Goal: Task Accomplishment & Management: Complete application form

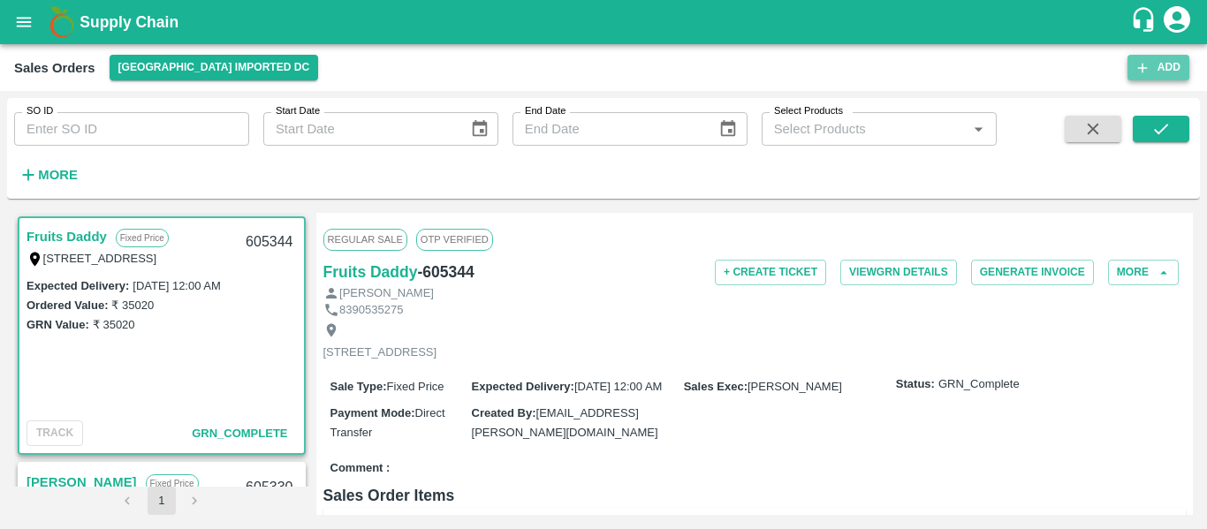
click at [1166, 57] on button "Add" at bounding box center [1159, 68] width 62 height 26
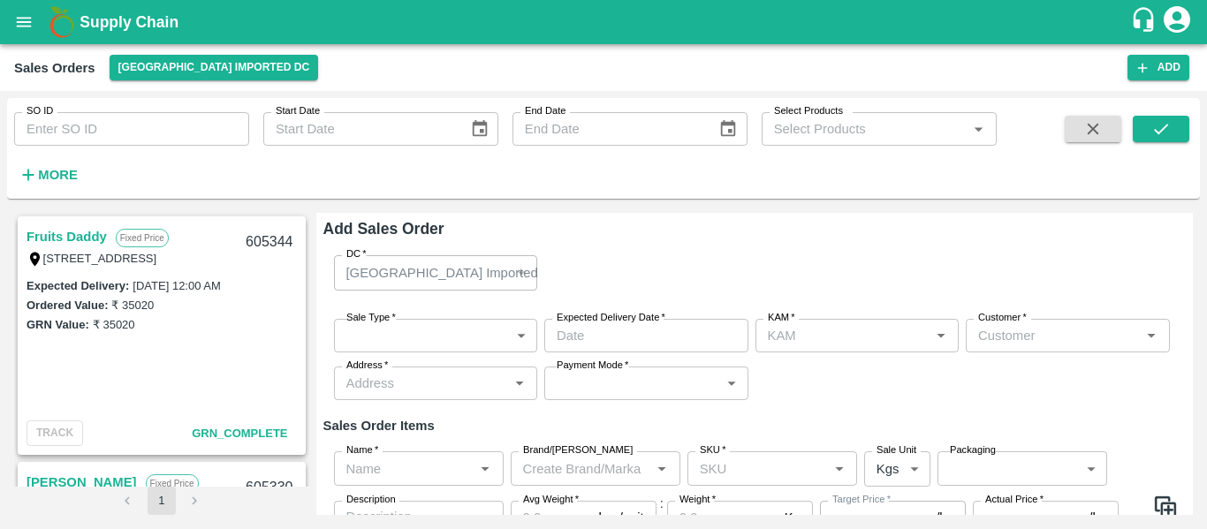
type input "[PERSON_NAME]"
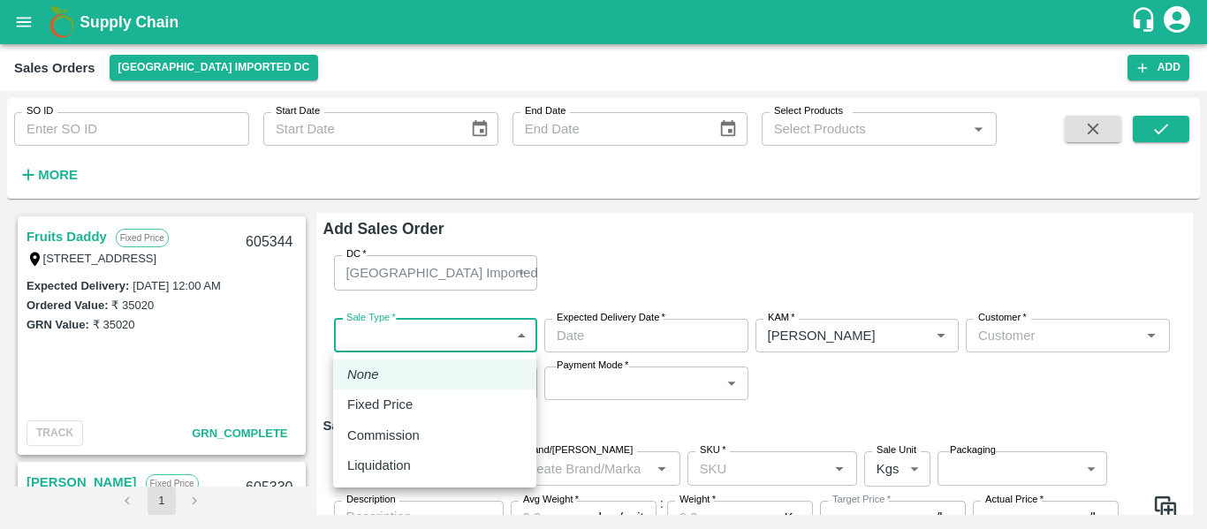
click at [427, 335] on body "Supply Chain Sales Orders [GEOGRAPHIC_DATA] Imported DC Add SO ID SO ID Start D…" at bounding box center [603, 264] width 1207 height 529
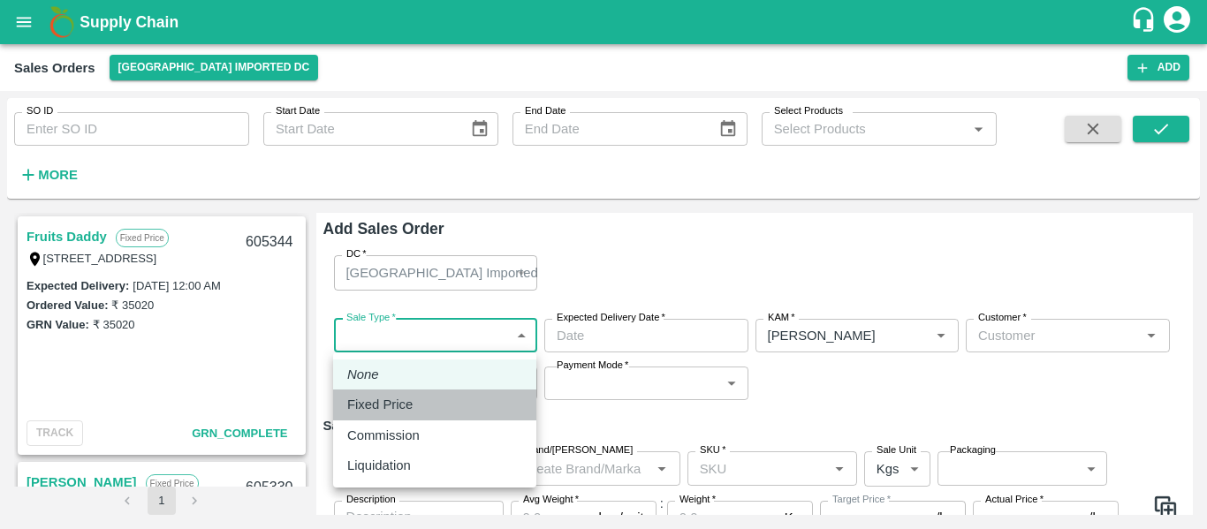
click at [373, 396] on p "Fixed Price" at bounding box center [379, 404] width 65 height 19
type input "1"
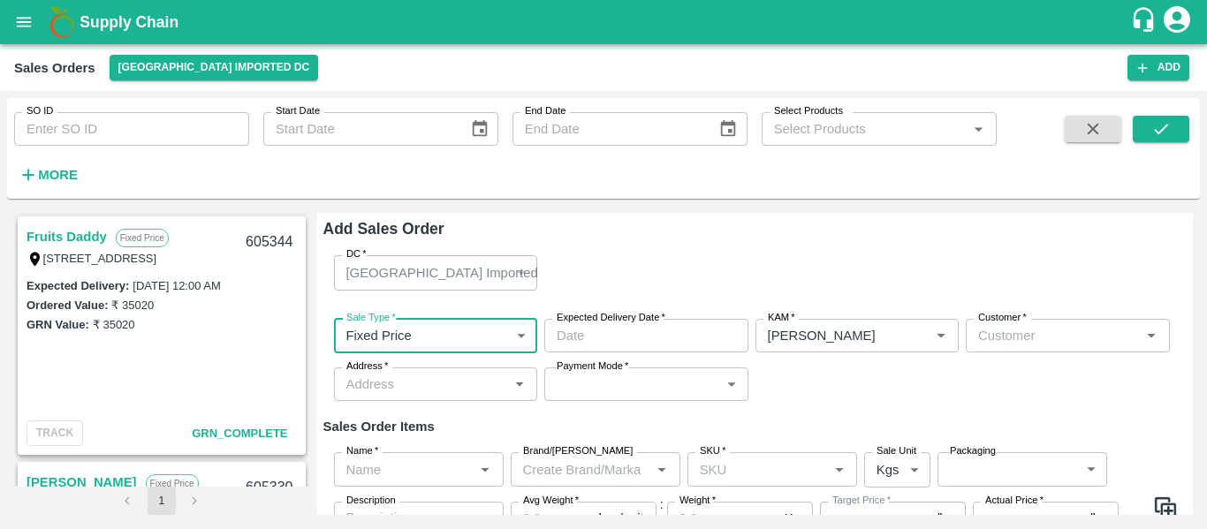
scroll to position [69, 0]
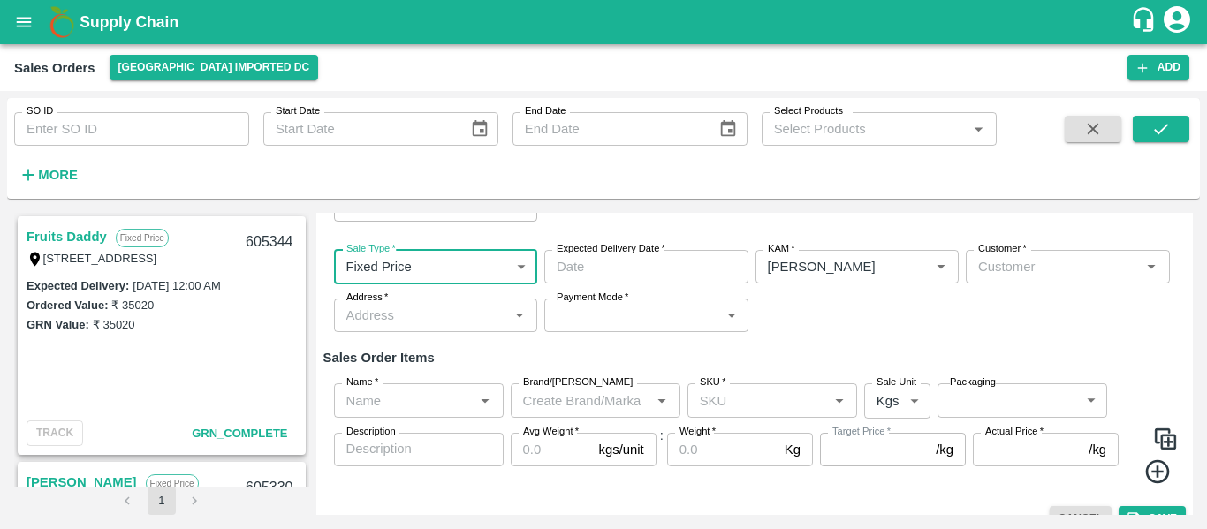
type input "DD/MM/YYYY hh:mm aa"
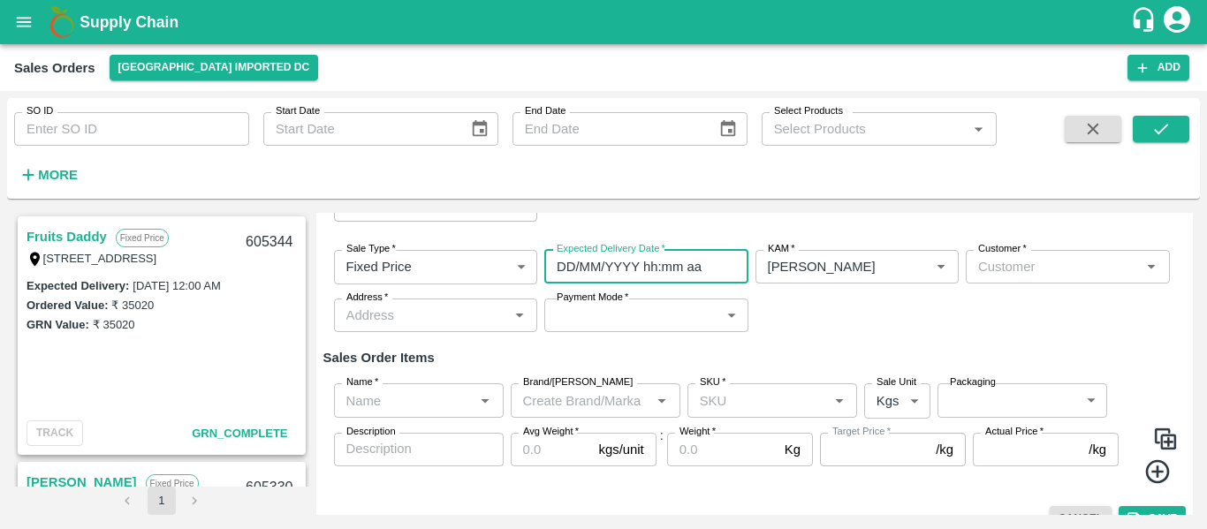
click at [577, 275] on input "DD/MM/YYYY hh:mm aa" at bounding box center [640, 267] width 192 height 34
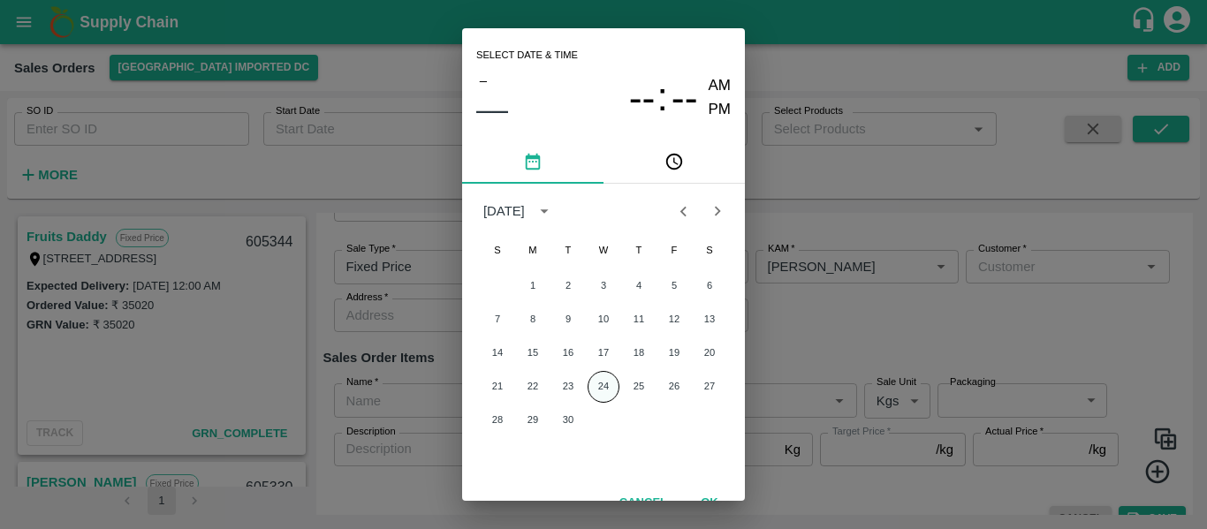
click at [599, 384] on button "24" at bounding box center [604, 387] width 32 height 32
type input "[DATE] 12:00 AM"
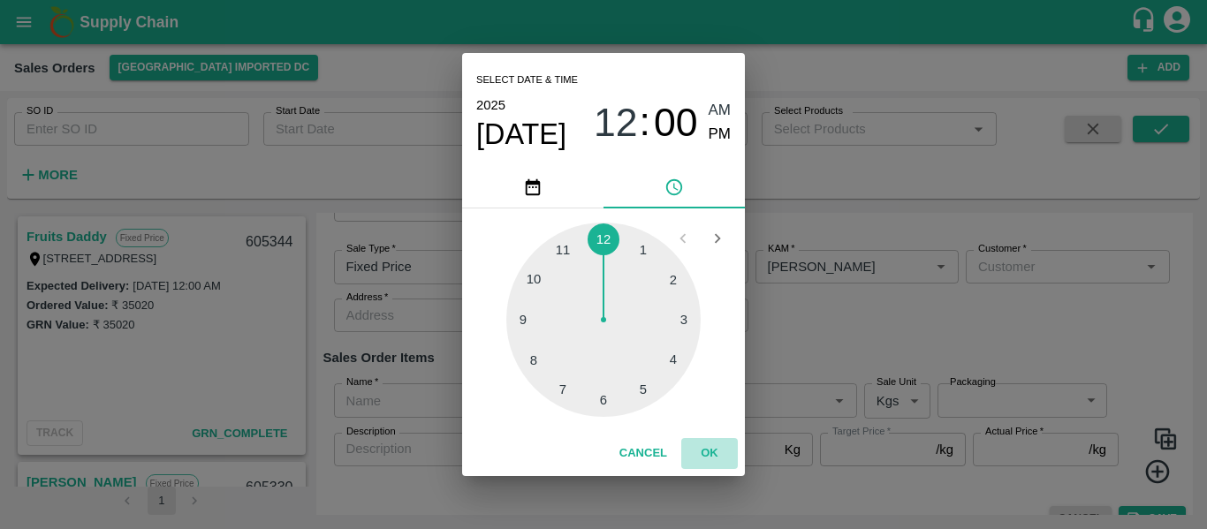
click at [711, 456] on button "OK" at bounding box center [709, 453] width 57 height 31
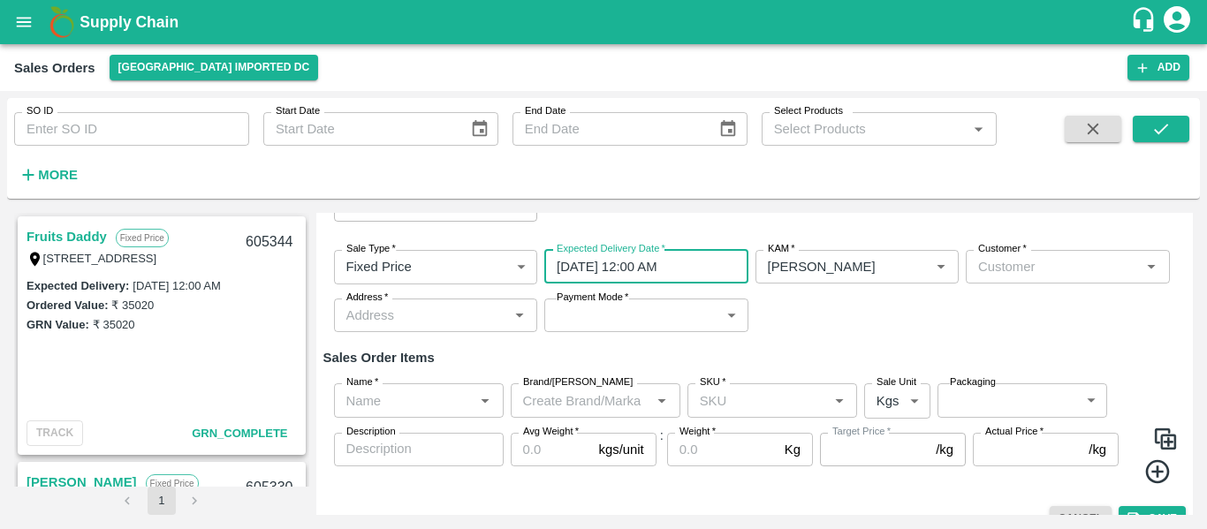
scroll to position [95, 0]
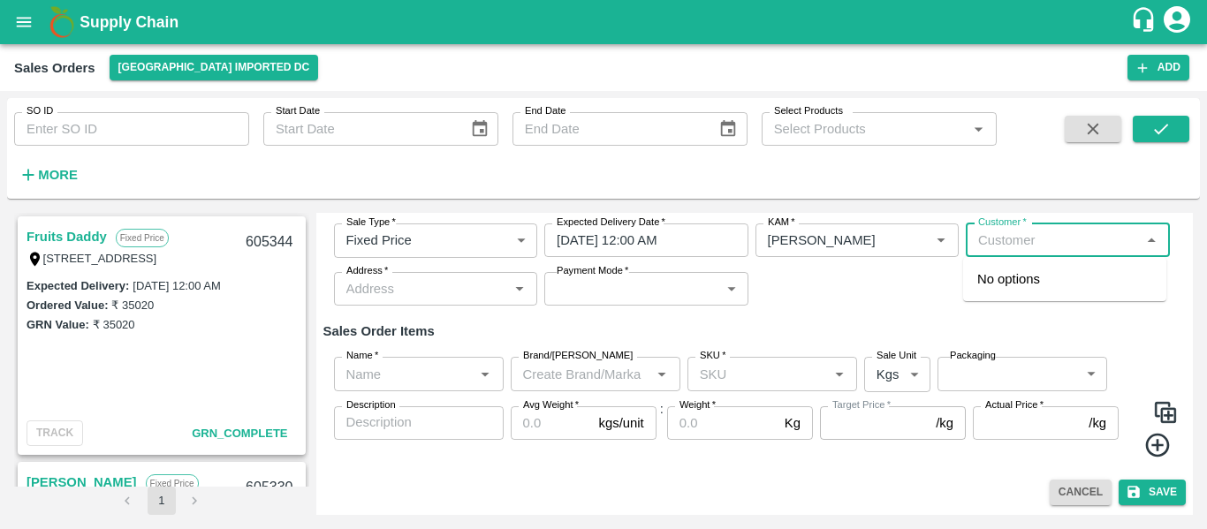
click at [1012, 236] on input "Customer   *" at bounding box center [1053, 240] width 164 height 23
click at [1028, 277] on p "[PERSON_NAME] [PERSON_NAME] Sugdare" at bounding box center [1064, 290] width 175 height 40
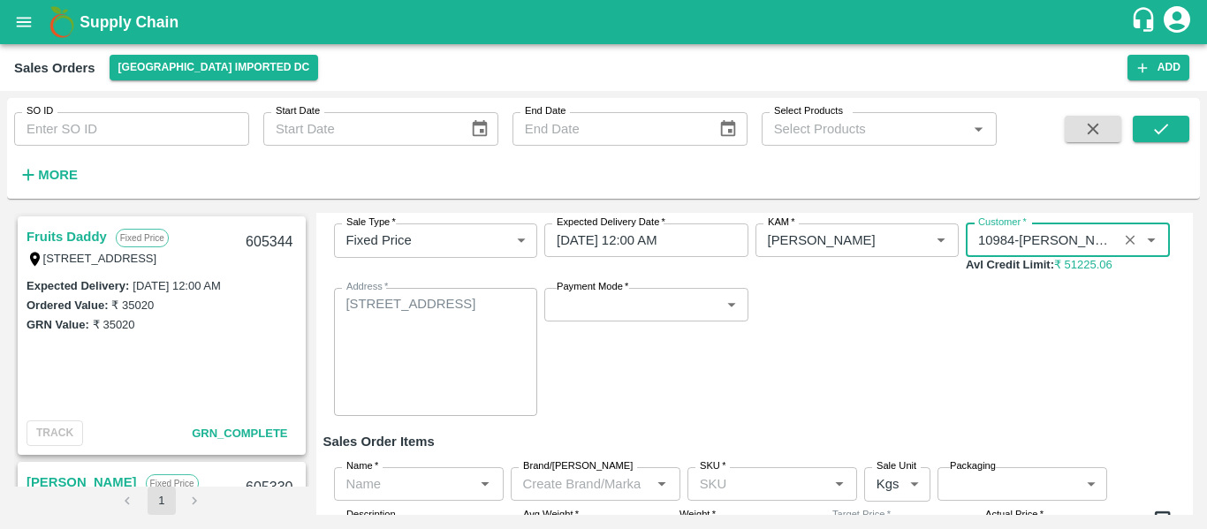
type input "10984-[PERSON_NAME] [PERSON_NAME] Sugdare"
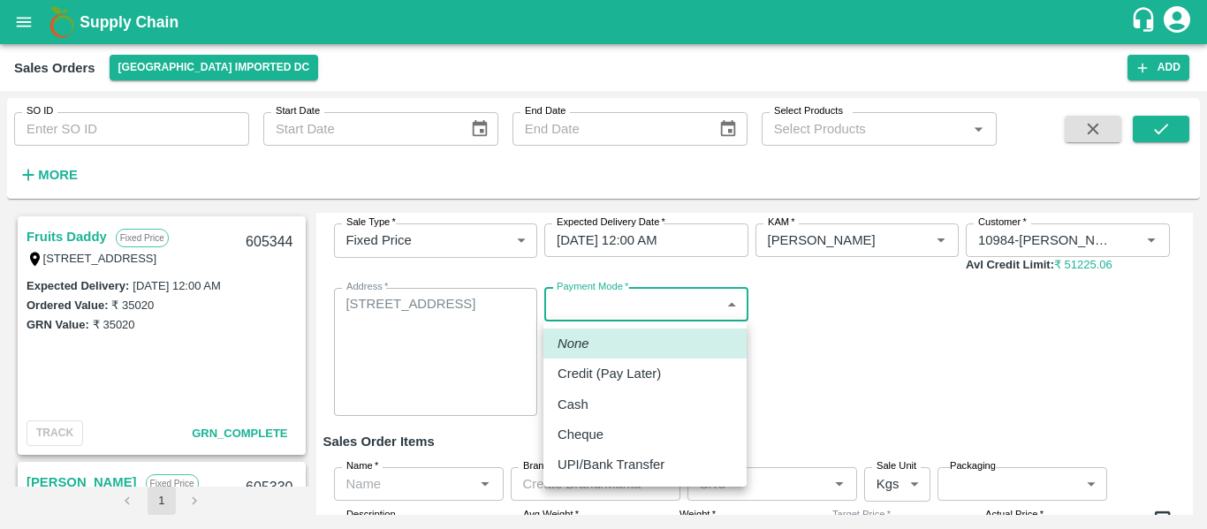
click at [636, 318] on body "Supply Chain Sales Orders [GEOGRAPHIC_DATA] Imported DC Add SO ID SO ID Start D…" at bounding box center [603, 264] width 1207 height 529
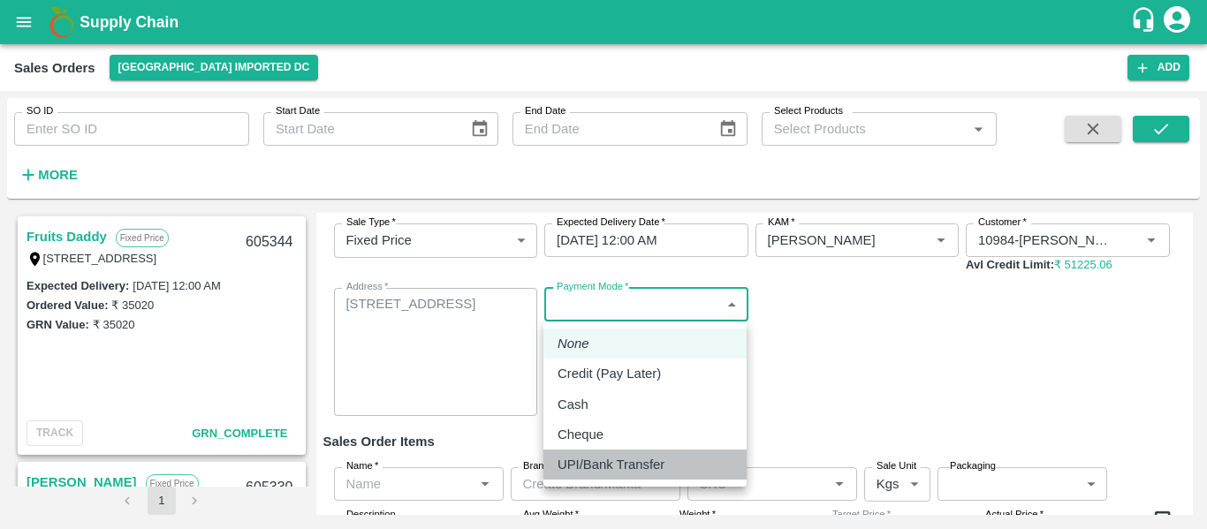
click at [605, 463] on p "UPI/Bank Transfer" at bounding box center [611, 464] width 107 height 19
type input "Direct Transfer"
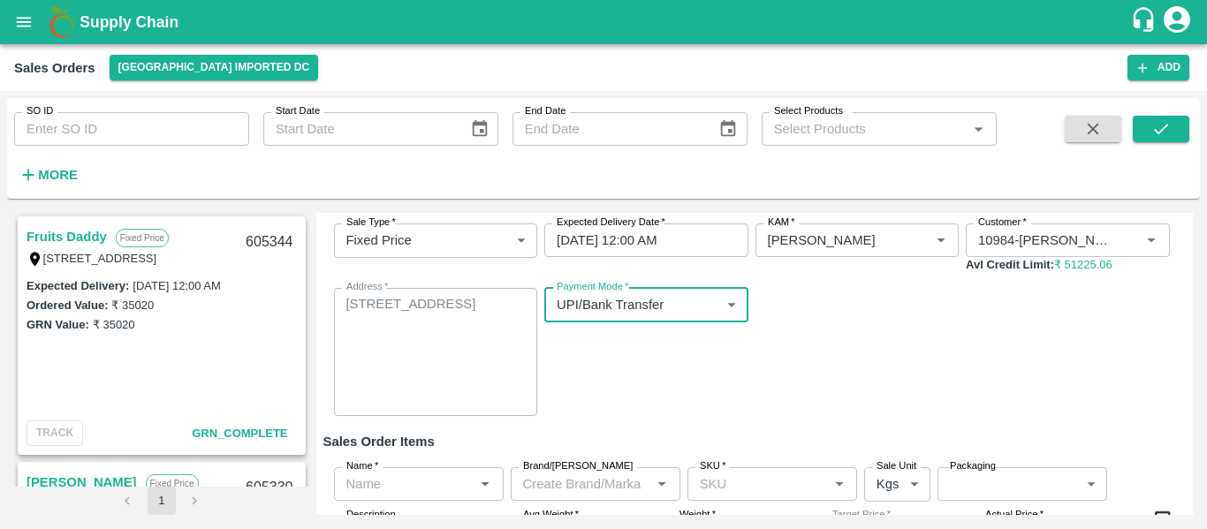
scroll to position [206, 0]
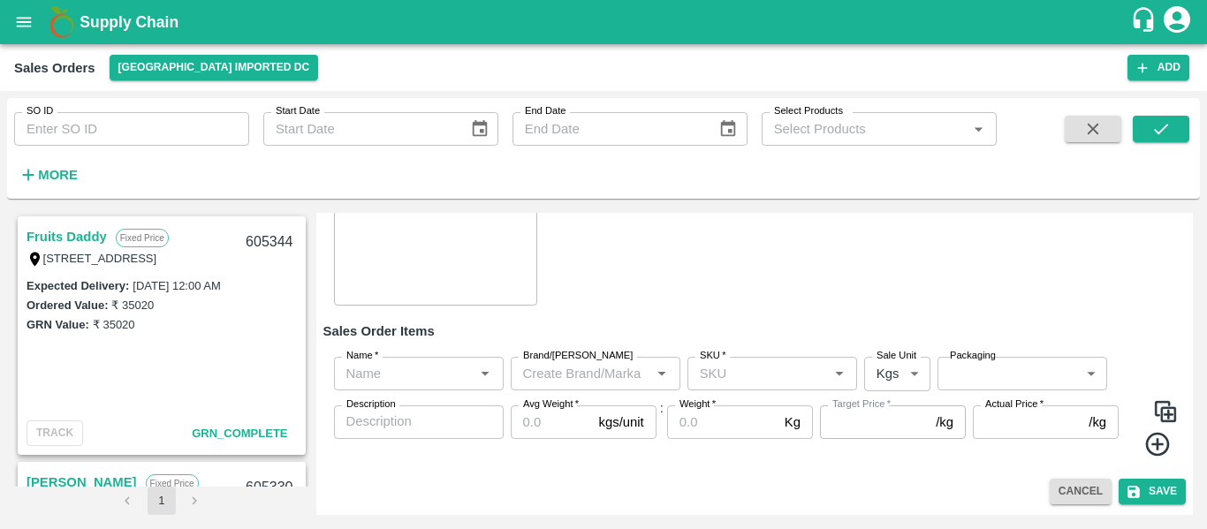
click at [434, 389] on div "Name   *" at bounding box center [419, 374] width 170 height 34
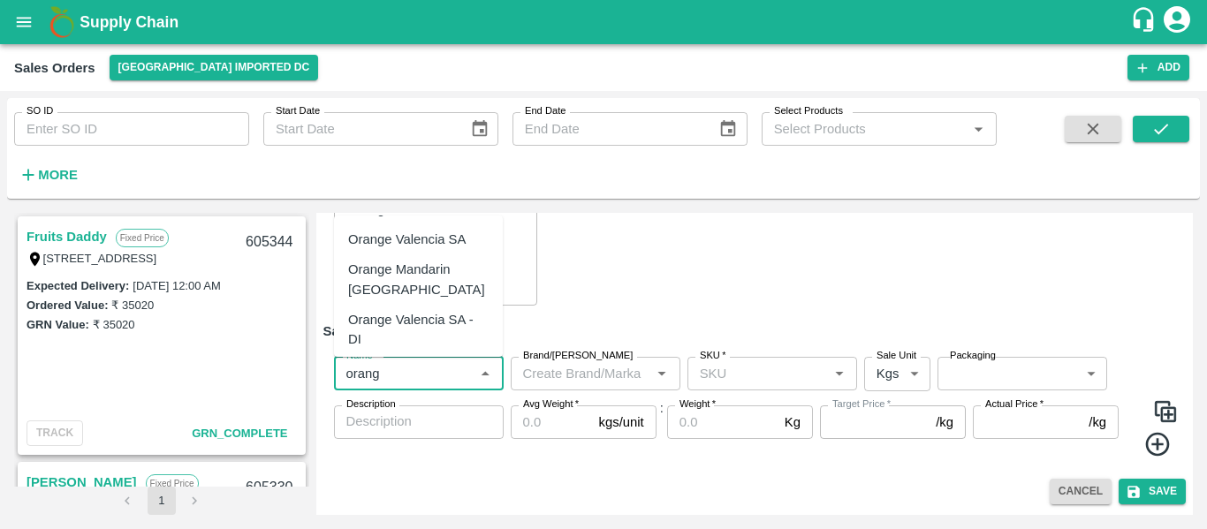
scroll to position [179, 0]
click at [435, 309] on div "Orange Valencia SA - DI" at bounding box center [418, 329] width 141 height 40
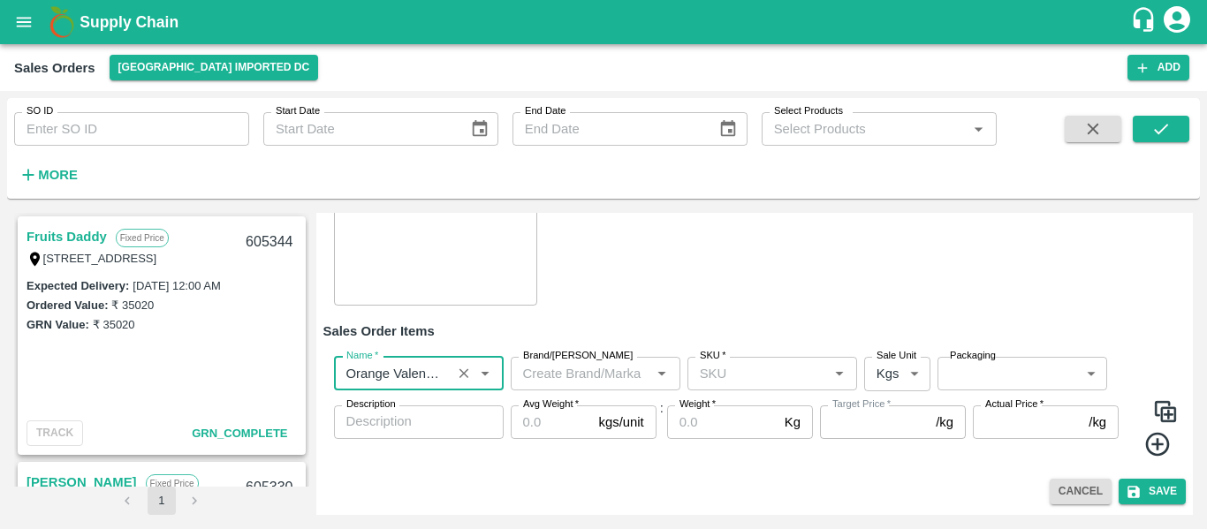
type input "Orange Valencia SA - DI"
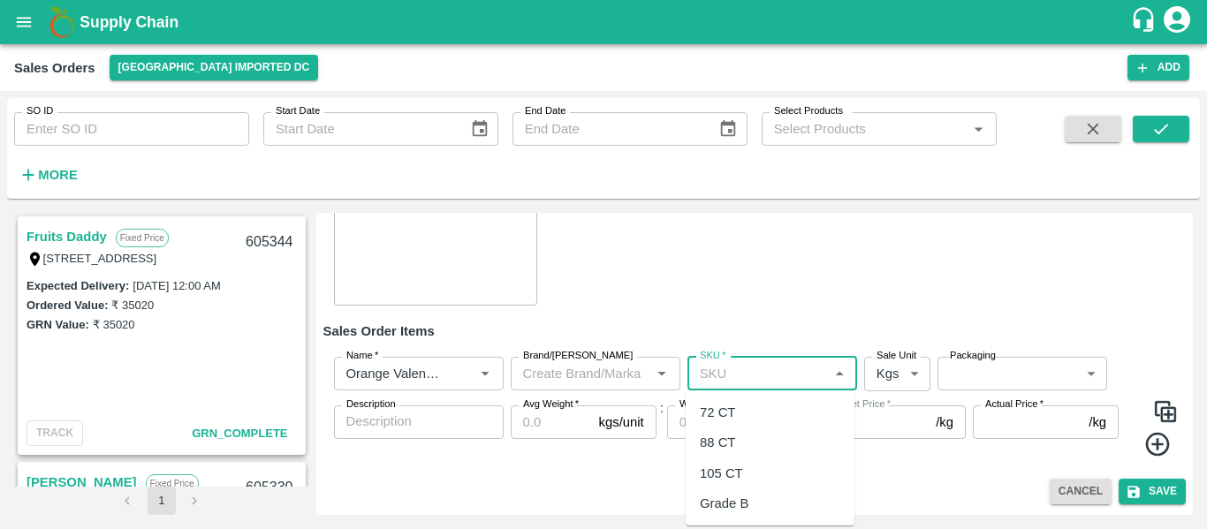
click at [714, 374] on input "SKU   *" at bounding box center [758, 373] width 130 height 23
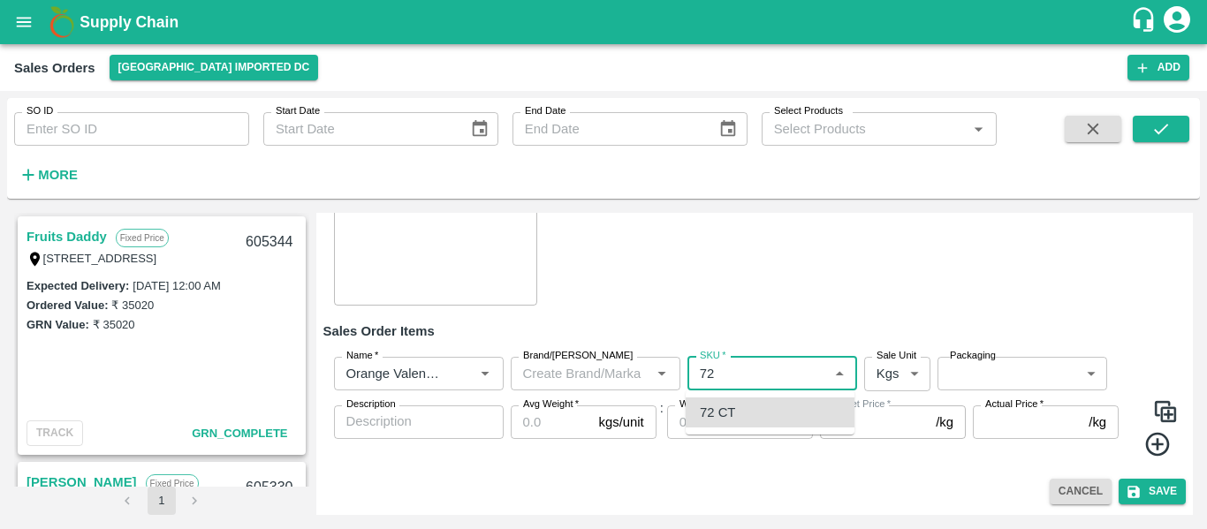
type input "72 CT"
type input "0.0"
type input "72 CT"
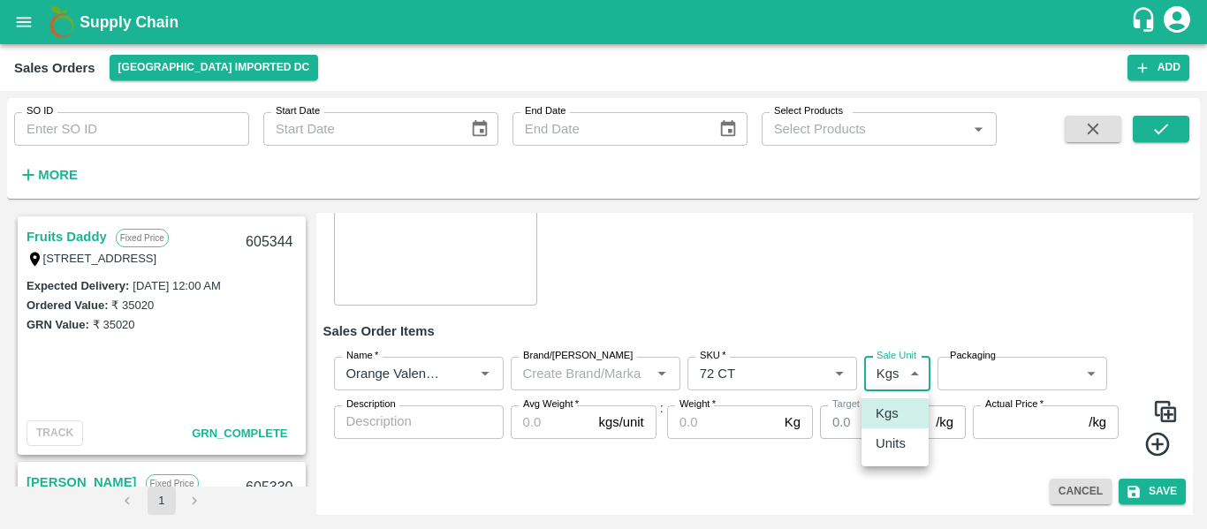
click at [900, 373] on body "Supply Chain Sales Orders [GEOGRAPHIC_DATA] Imported DC Add SO ID SO ID Start D…" at bounding box center [603, 264] width 1207 height 529
click at [893, 446] on p "Units" at bounding box center [891, 443] width 30 height 19
type input "2"
click at [961, 386] on body "Supply Chain Sales Orders [GEOGRAPHIC_DATA] Imported DC Add SO ID SO ID Start D…" at bounding box center [603, 264] width 1207 height 529
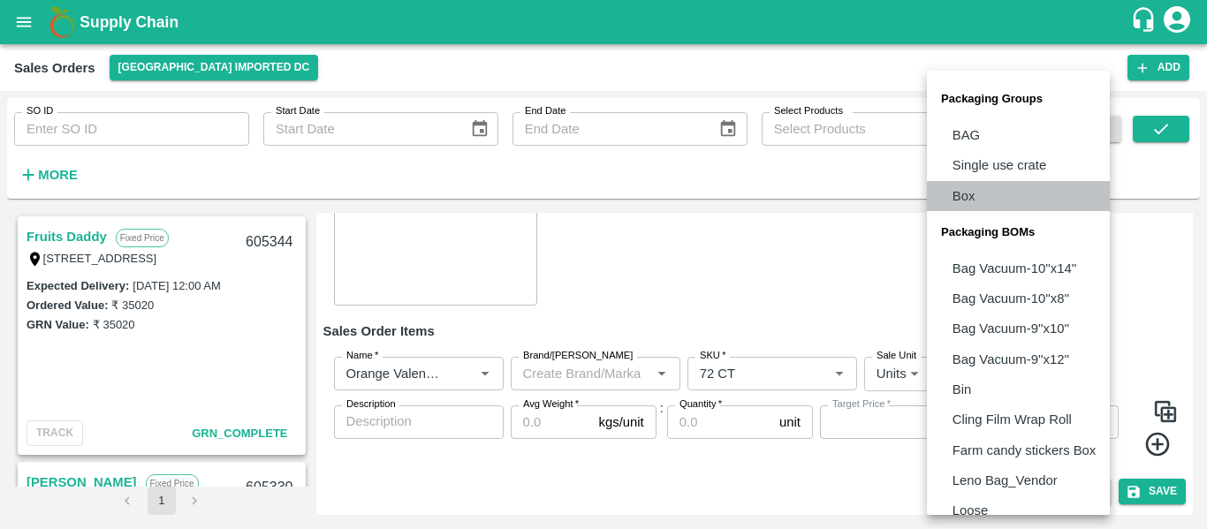
click at [966, 203] on p "Box" at bounding box center [964, 195] width 23 height 19
type input "GRP/1"
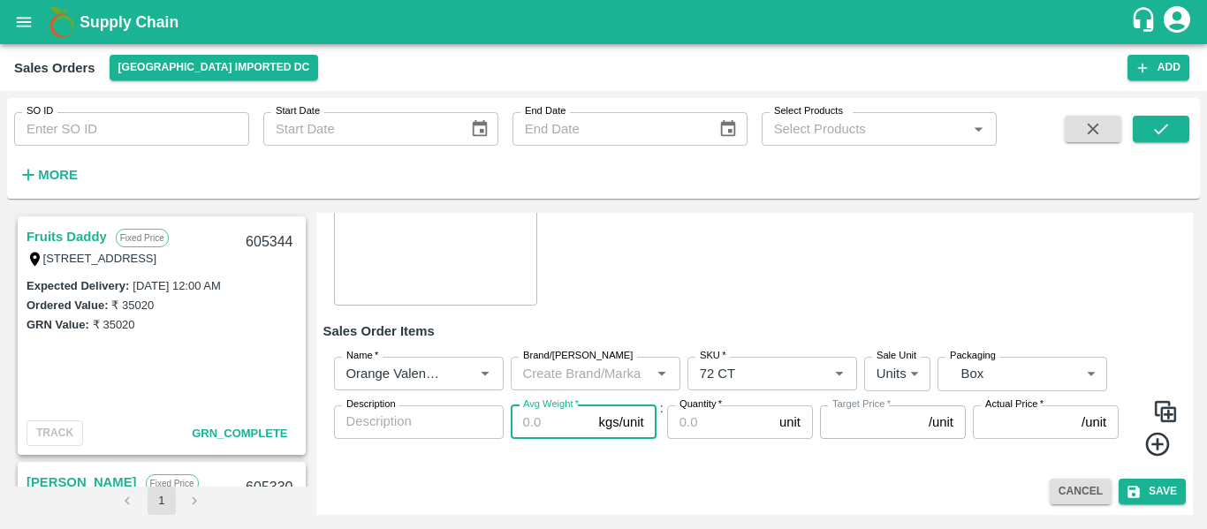
click at [542, 424] on input "Avg Weight   *" at bounding box center [551, 423] width 81 height 34
type input "1"
type input "0"
type input "15"
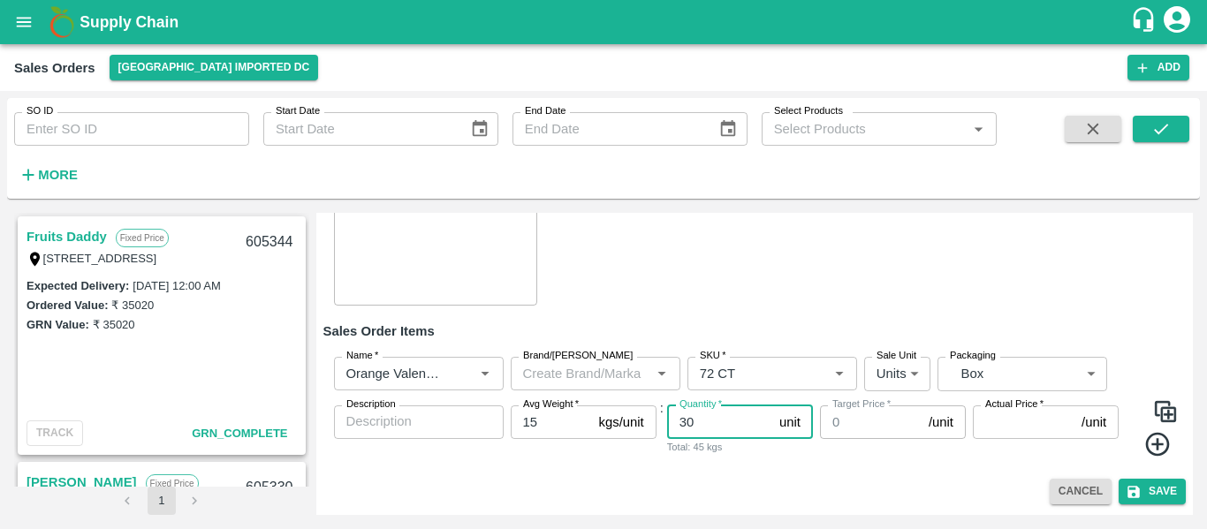
type input "30"
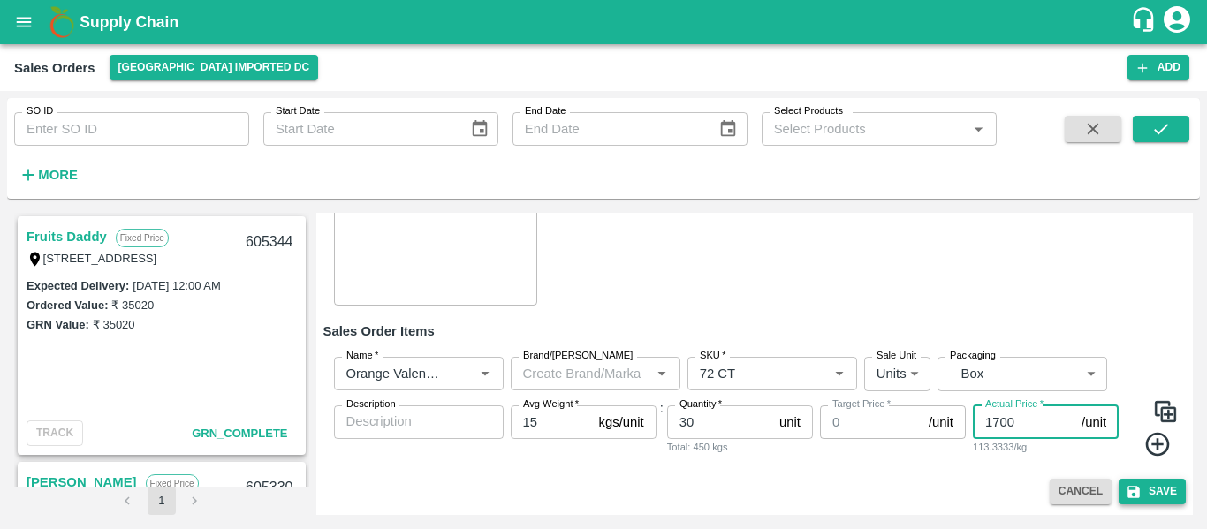
type input "1700"
click at [1165, 483] on button "Save" at bounding box center [1152, 492] width 67 height 26
